Goal: Find specific page/section: Find specific page/section

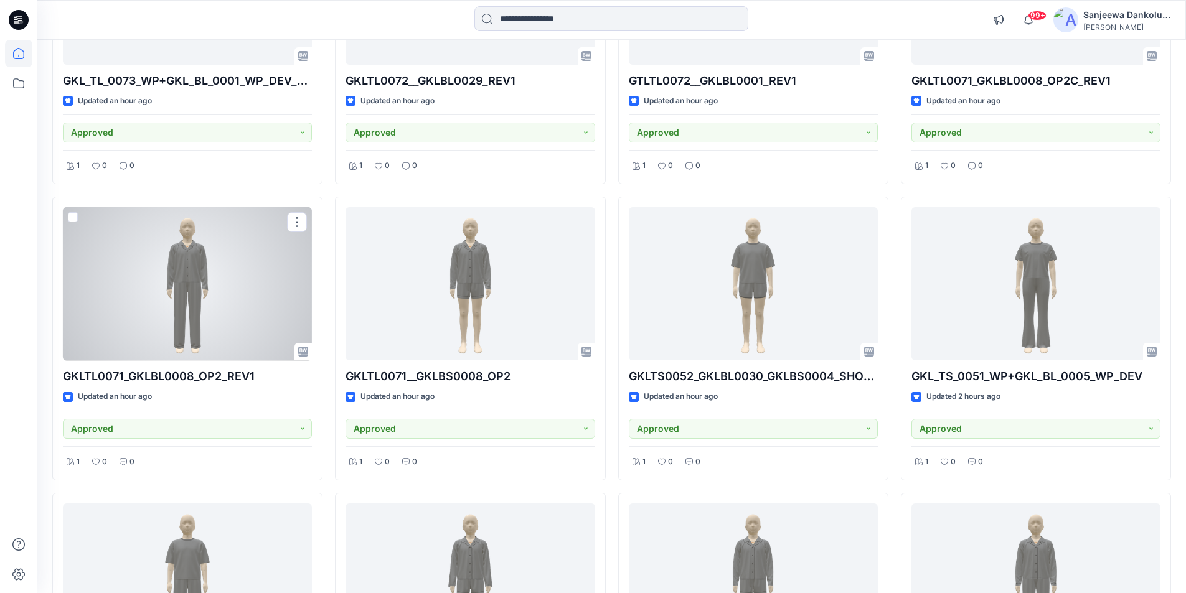
scroll to position [783, 0]
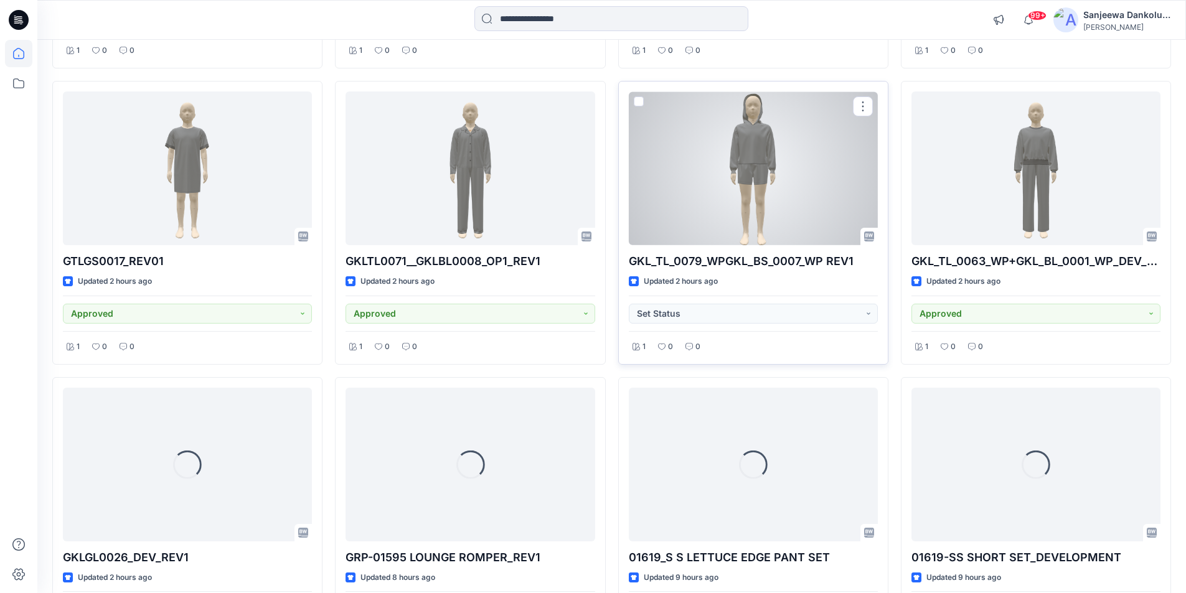
scroll to position [1717, 0]
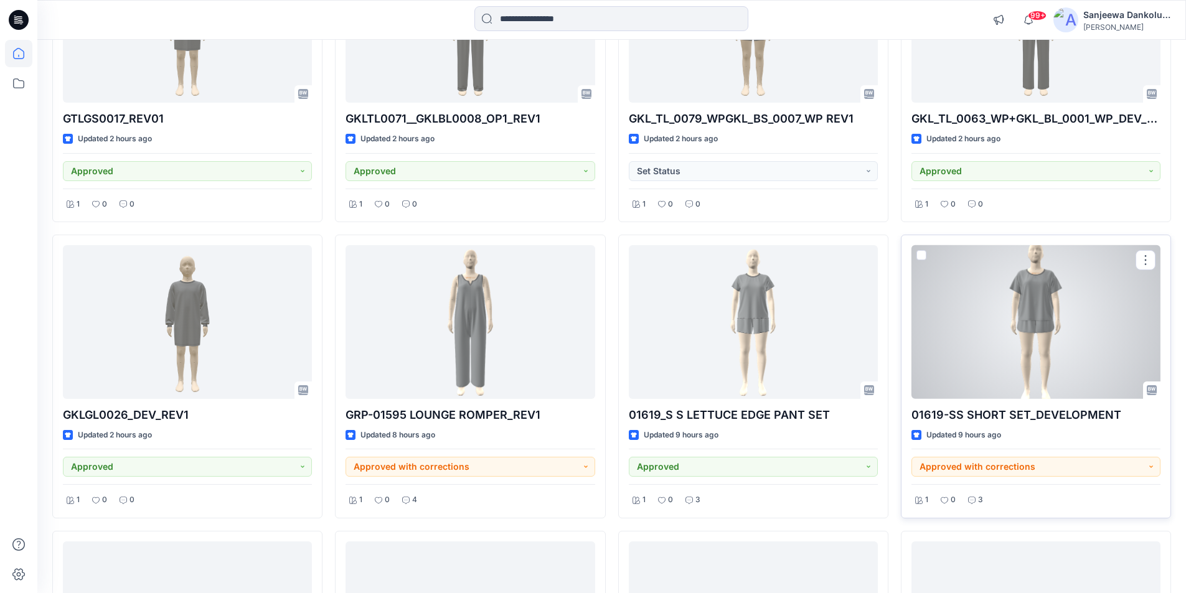
click at [992, 369] on div at bounding box center [1036, 322] width 249 height 154
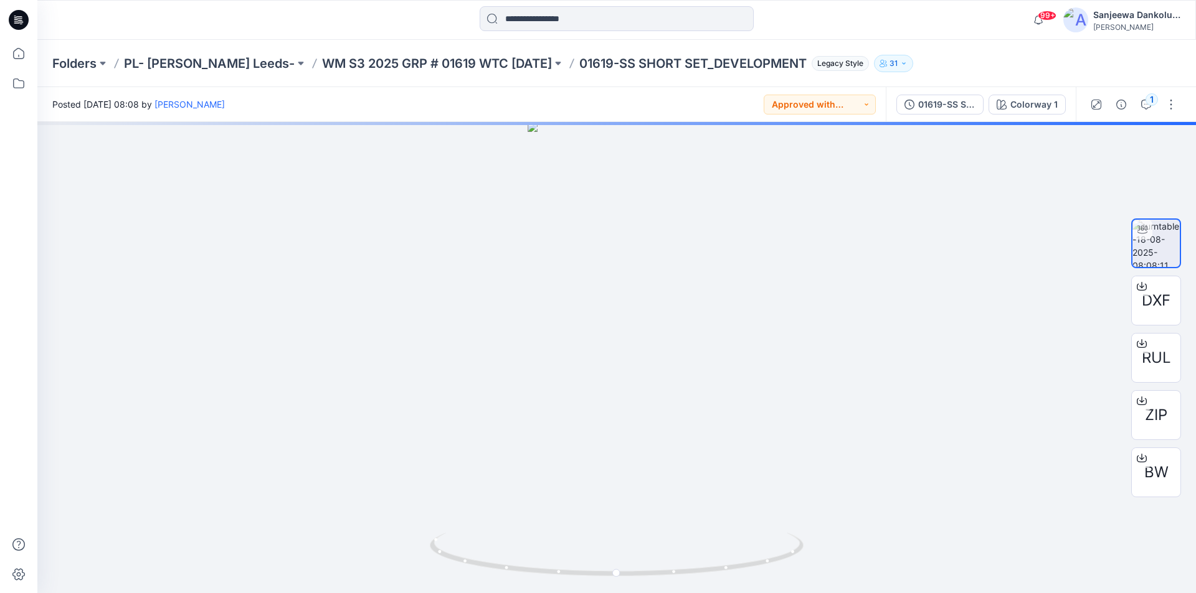
click at [23, 22] on icon at bounding box center [21, 22] width 4 height 1
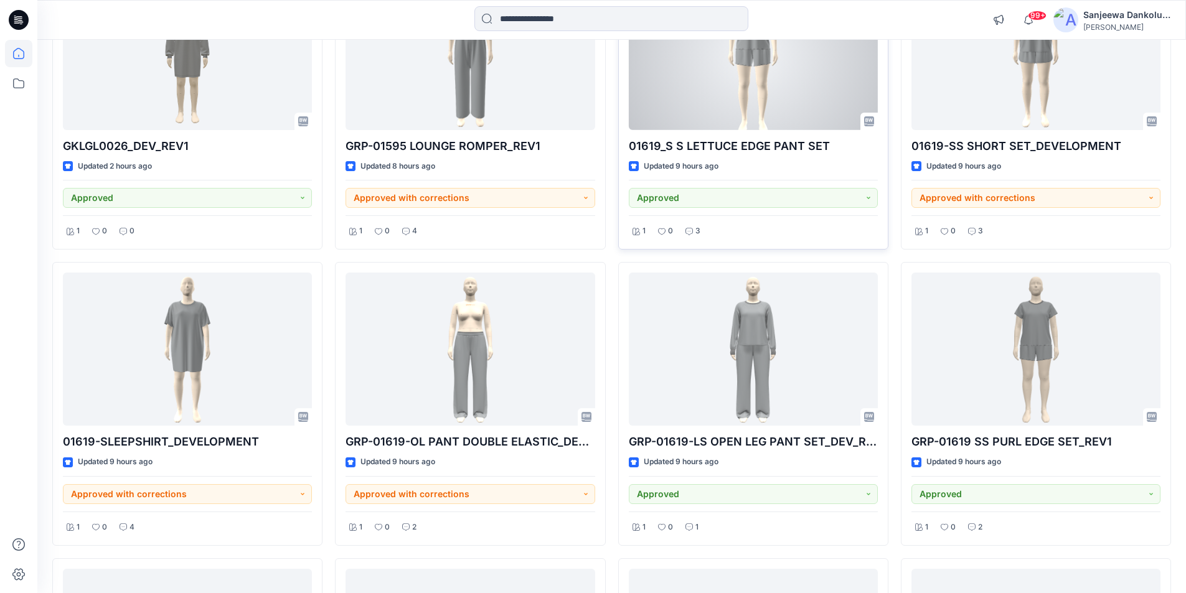
scroll to position [1993, 0]
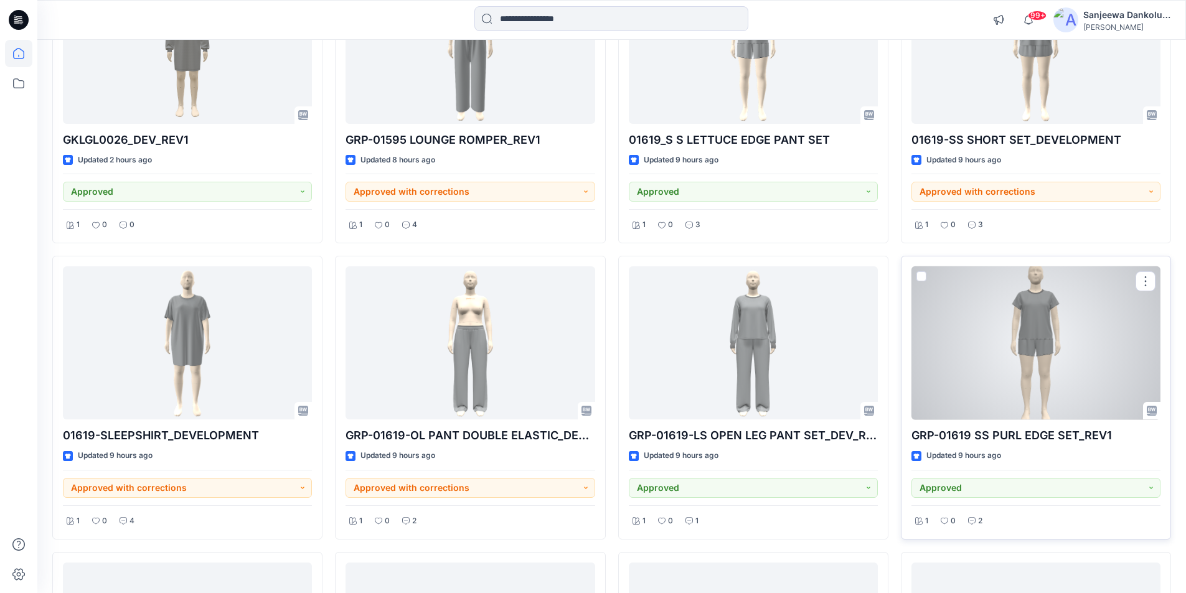
click at [1053, 380] on div at bounding box center [1036, 344] width 249 height 154
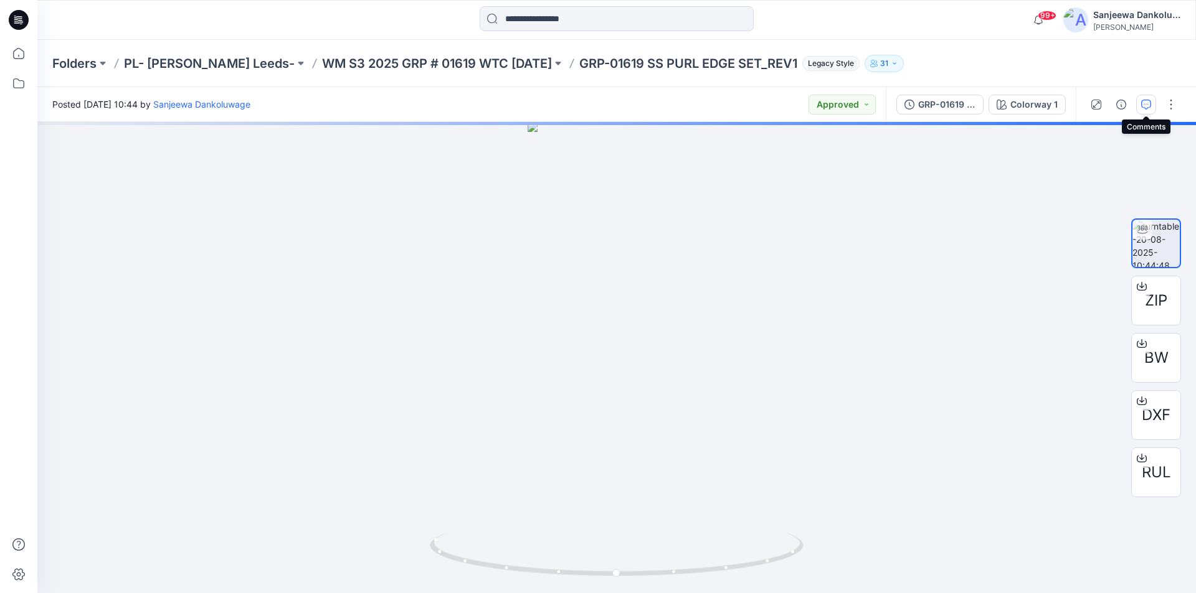
click at [1148, 106] on icon "button" at bounding box center [1146, 105] width 10 height 10
